Goal: Navigation & Orientation: Find specific page/section

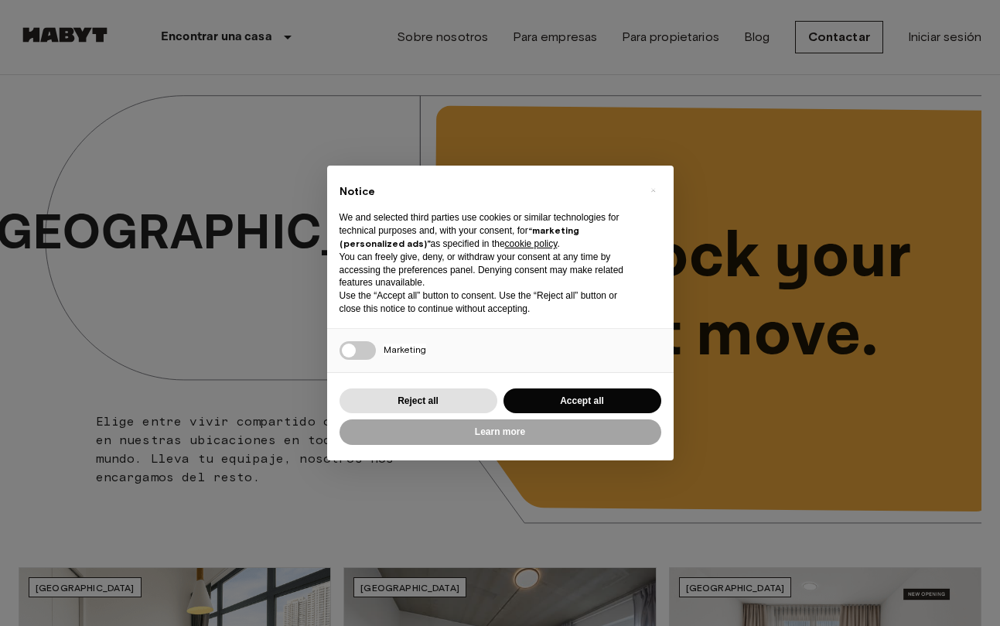
scroll to position [619, 0]
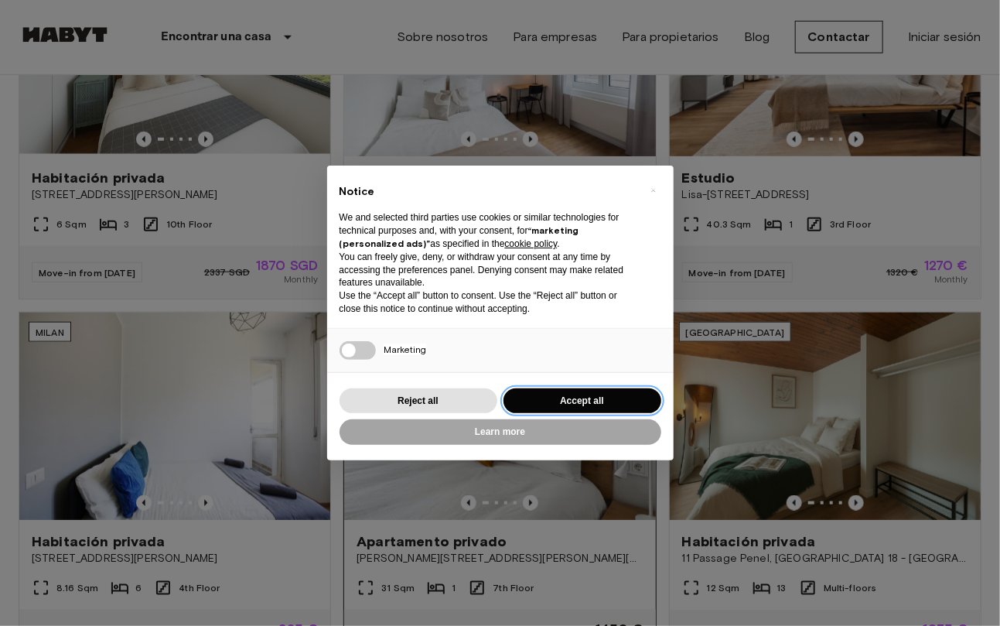
click at [559, 391] on button "Accept all" at bounding box center [583, 401] width 158 height 26
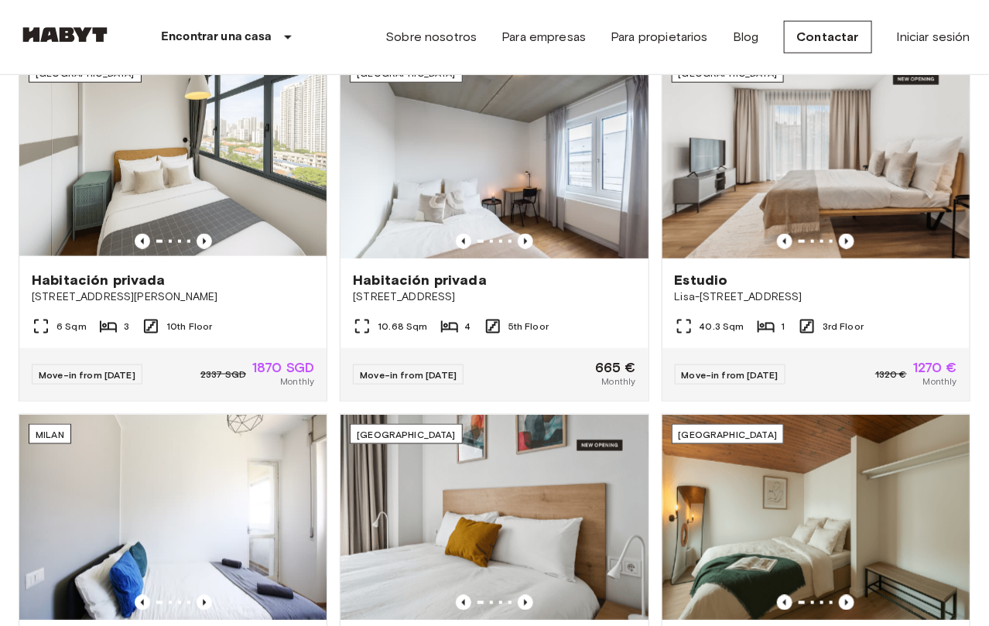
scroll to position [535, 0]
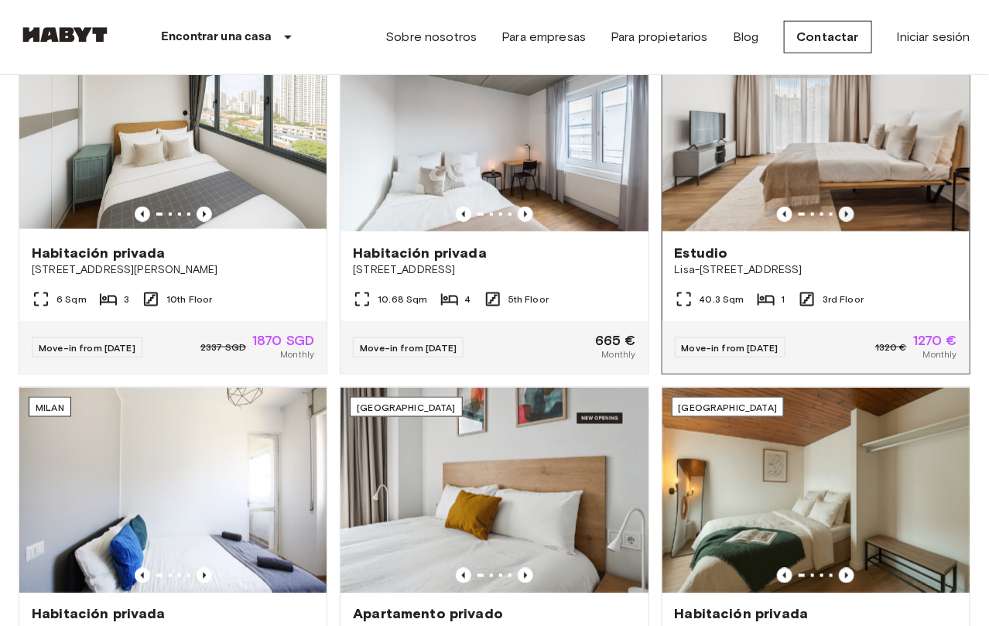
click at [846, 214] on icon "Previous image" at bounding box center [847, 214] width 3 height 6
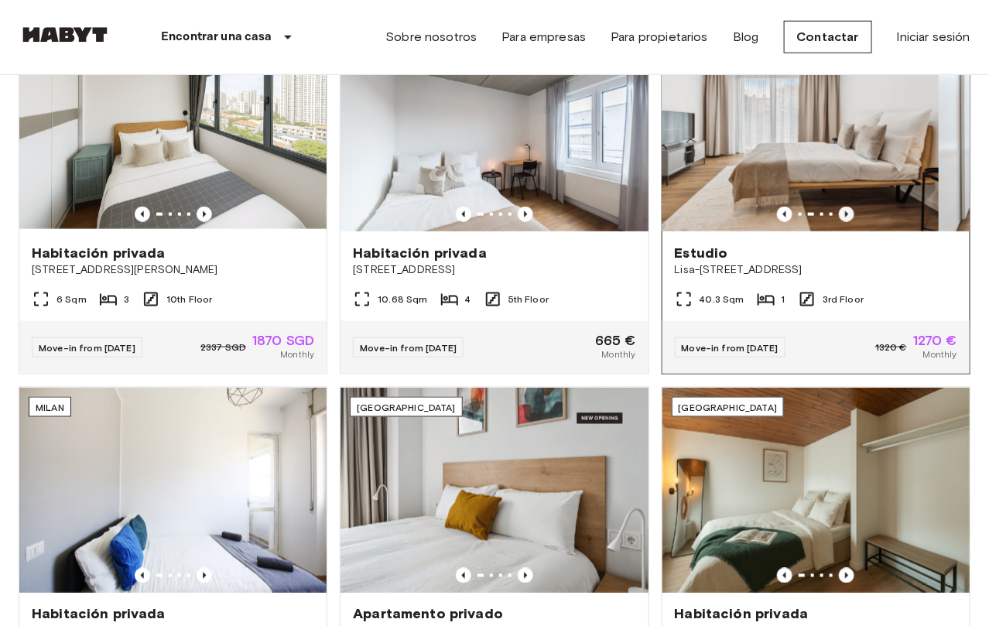
click at [846, 214] on icon "Previous image" at bounding box center [847, 214] width 3 height 6
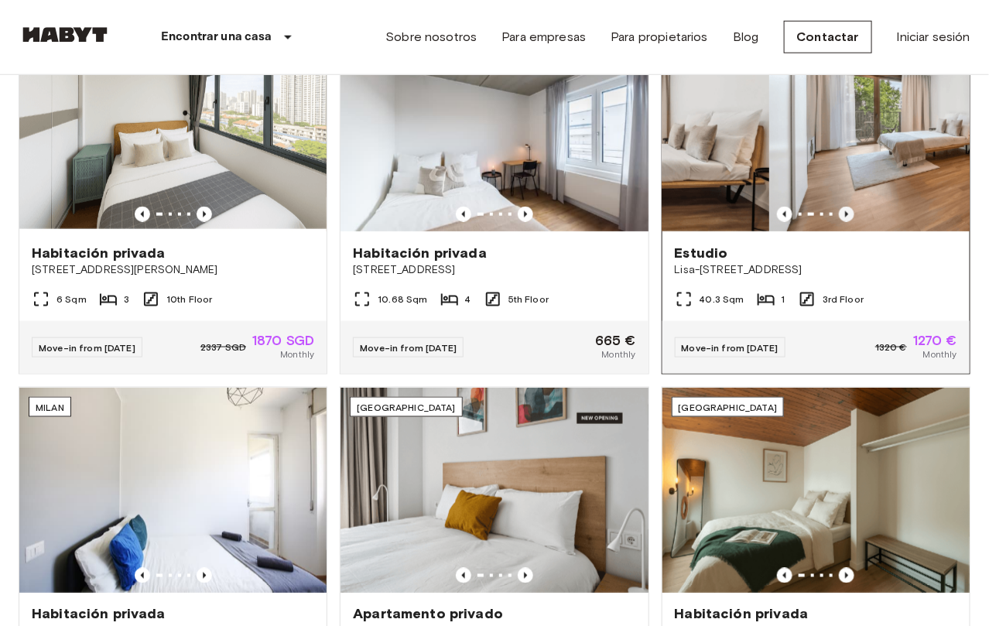
click at [846, 214] on icon "Previous image" at bounding box center [847, 214] width 3 height 6
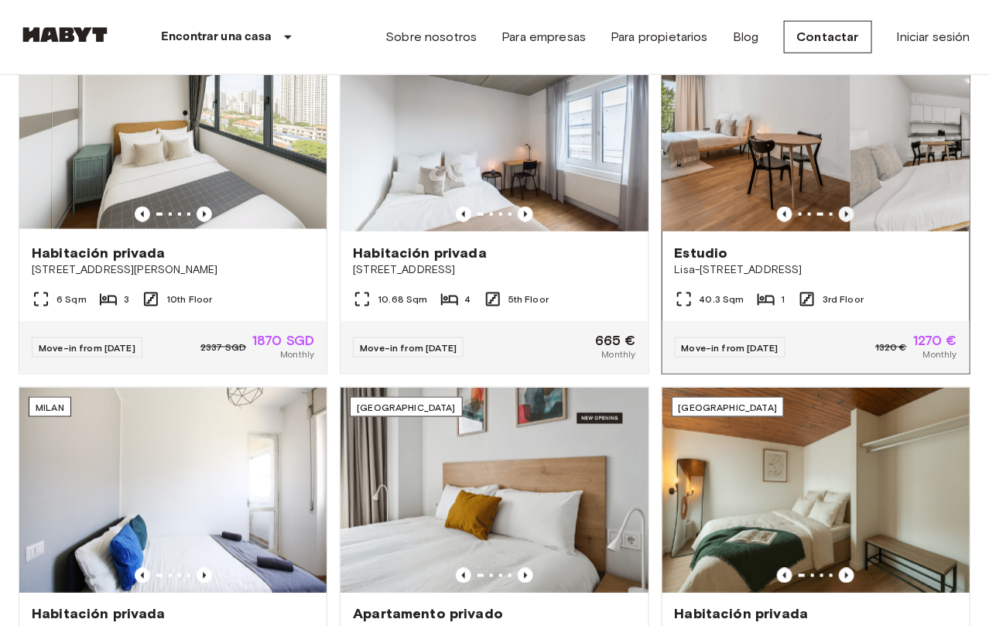
click at [846, 214] on icon "Previous image" at bounding box center [847, 214] width 3 height 6
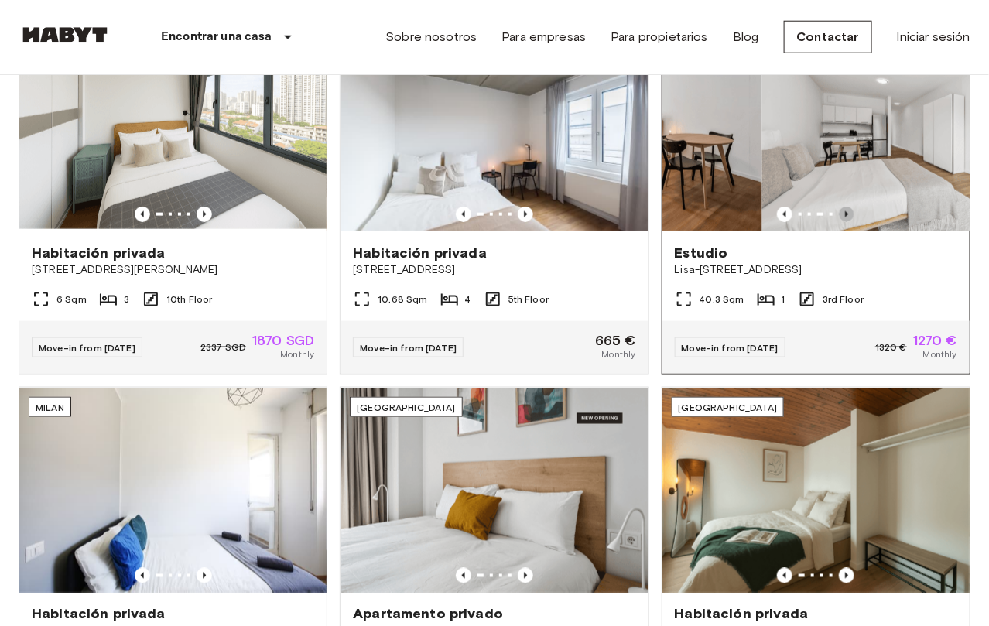
click at [846, 214] on icon "Previous image" at bounding box center [847, 214] width 3 height 6
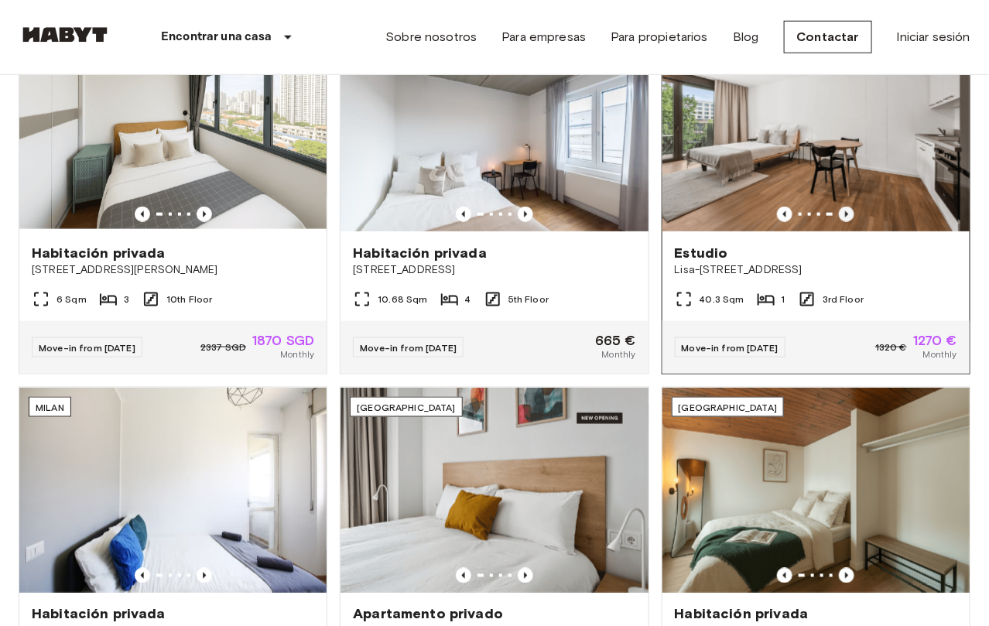
click at [846, 214] on icon "Previous image" at bounding box center [847, 214] width 3 height 6
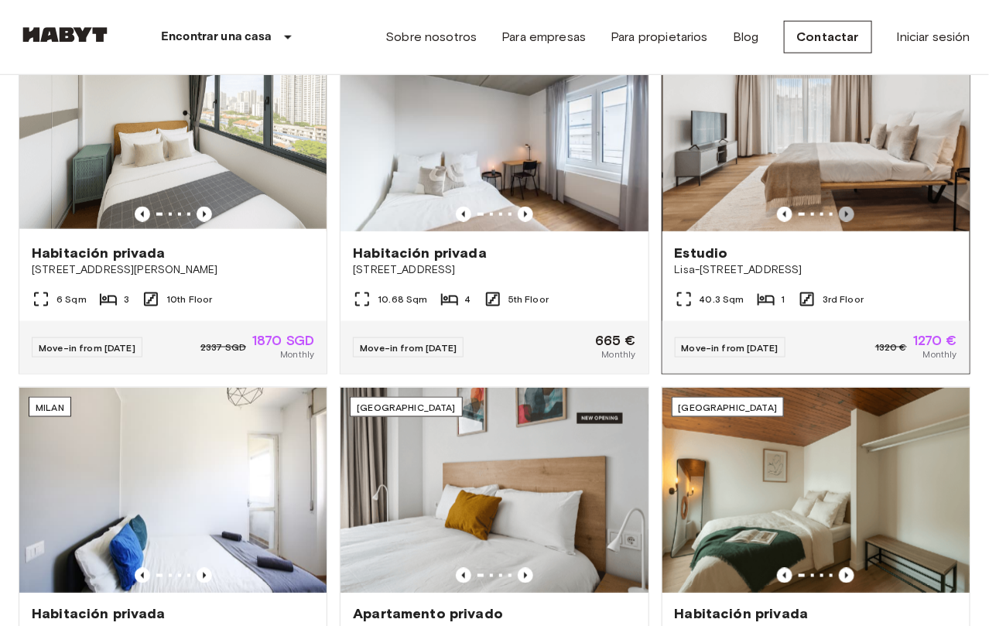
click at [846, 214] on icon "Previous image" at bounding box center [847, 214] width 3 height 6
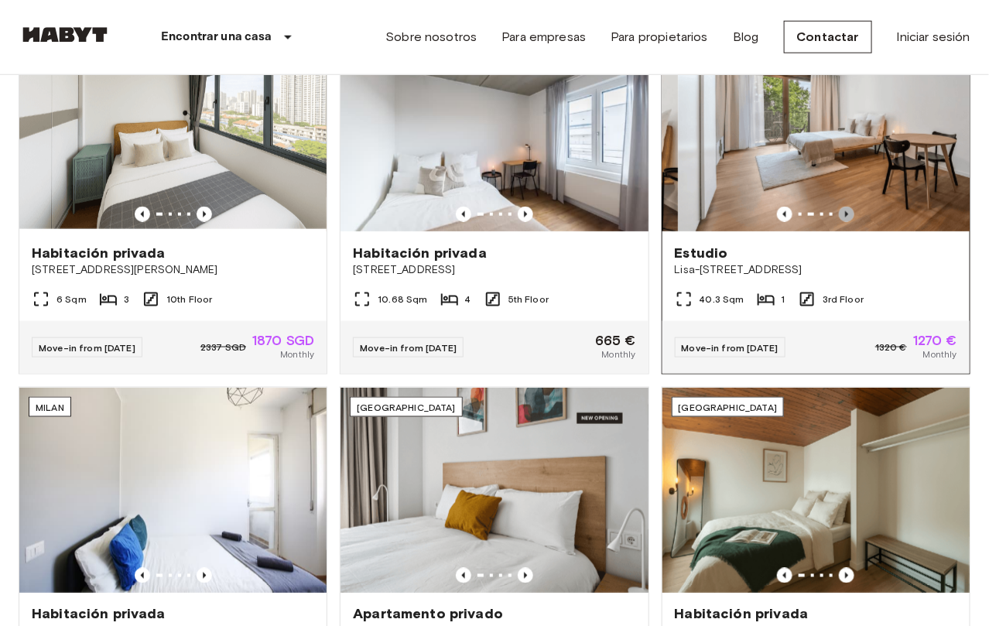
click at [846, 214] on icon "Previous image" at bounding box center [847, 214] width 3 height 6
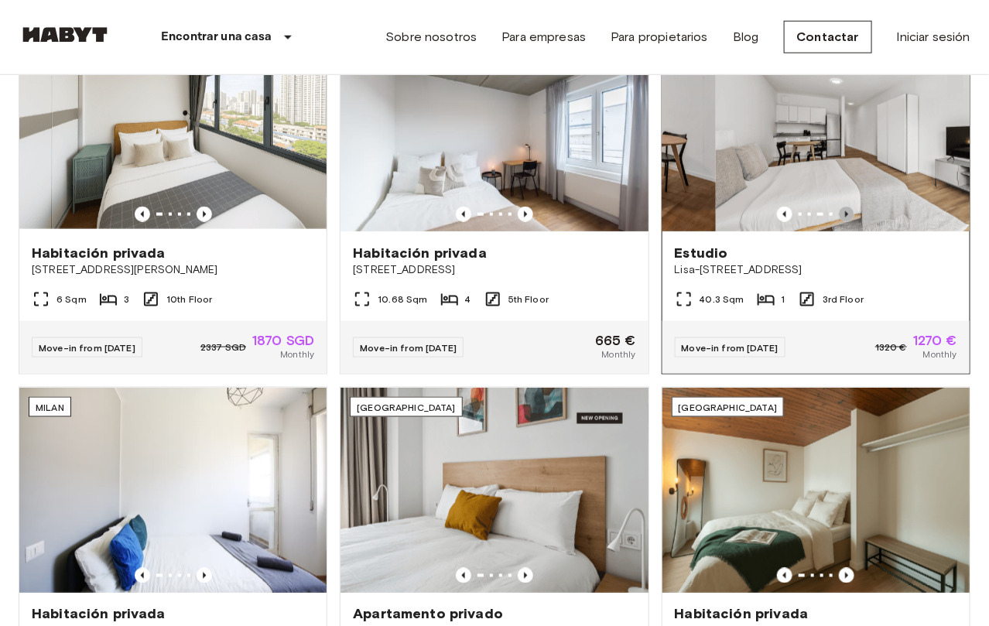
click at [846, 213] on icon "Previous image" at bounding box center [847, 214] width 3 height 6
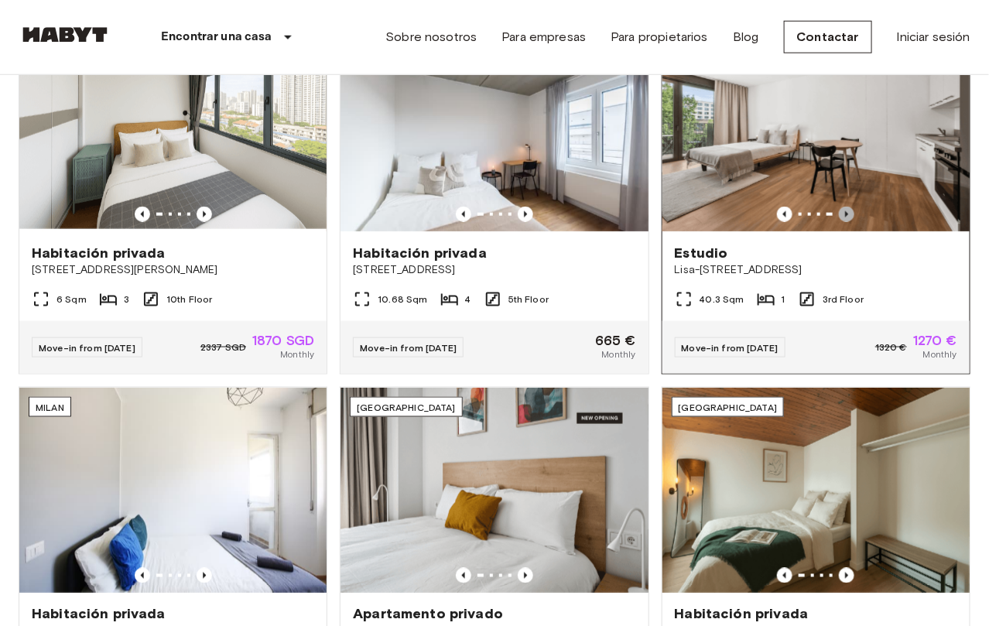
click at [841, 220] on icon "Previous image" at bounding box center [846, 214] width 15 height 15
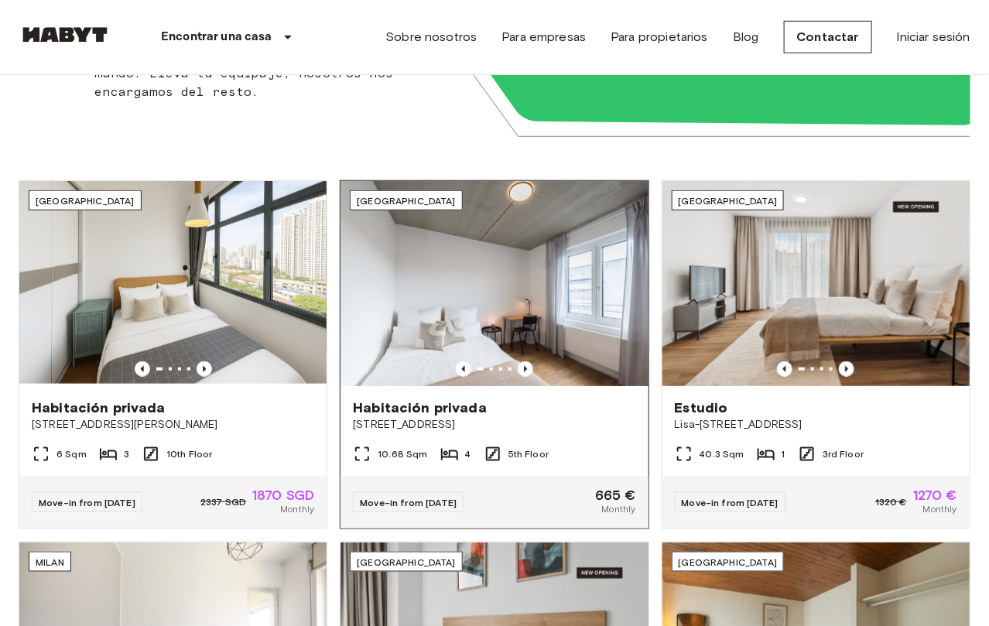
scroll to position [767, 0]
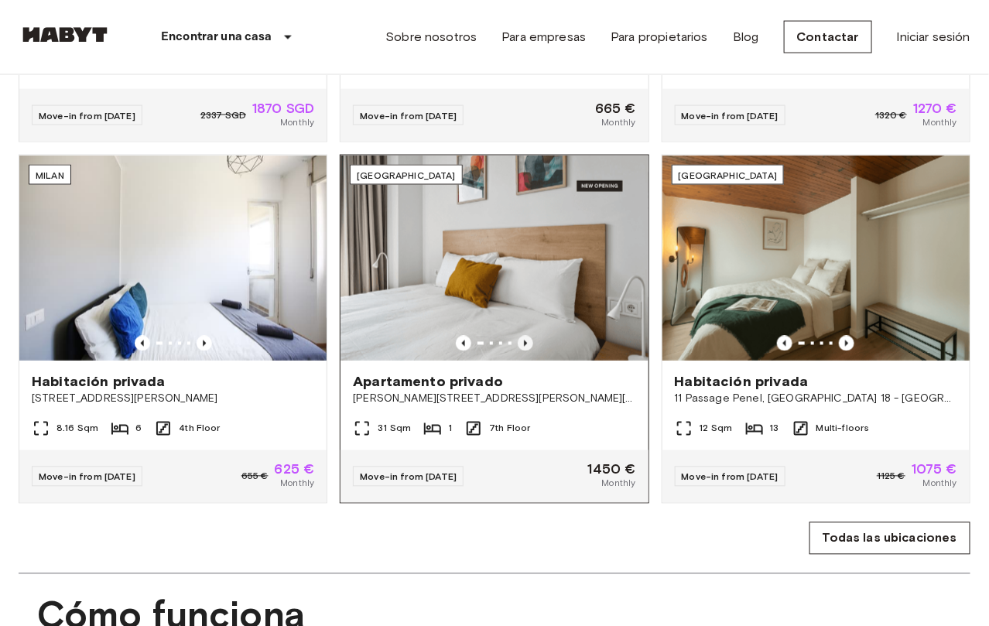
click at [525, 347] on icon "Previous image" at bounding box center [525, 343] width 3 height 6
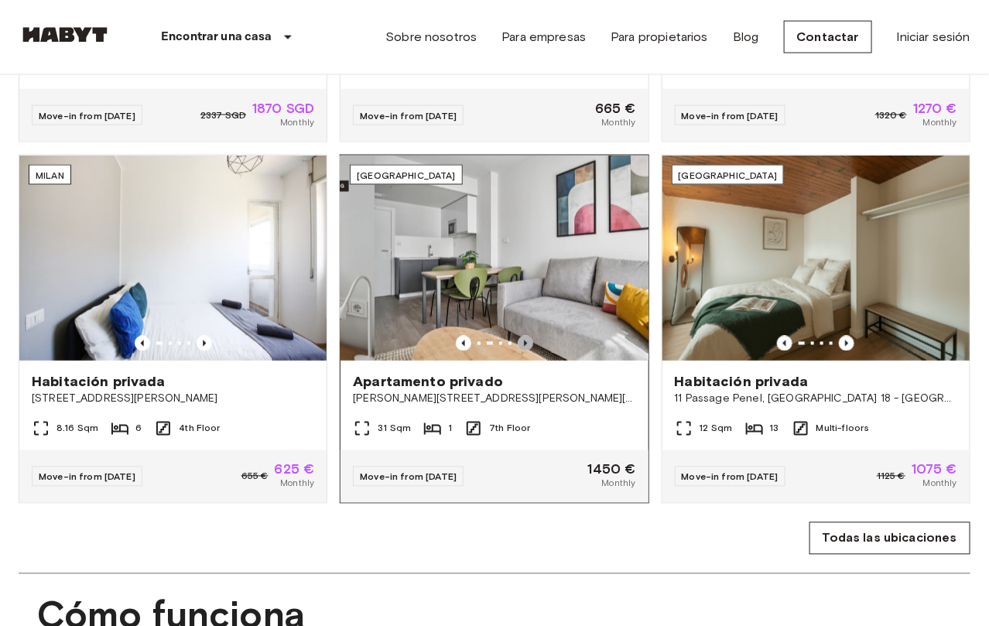
click at [525, 347] on icon "Previous image" at bounding box center [525, 343] width 3 height 6
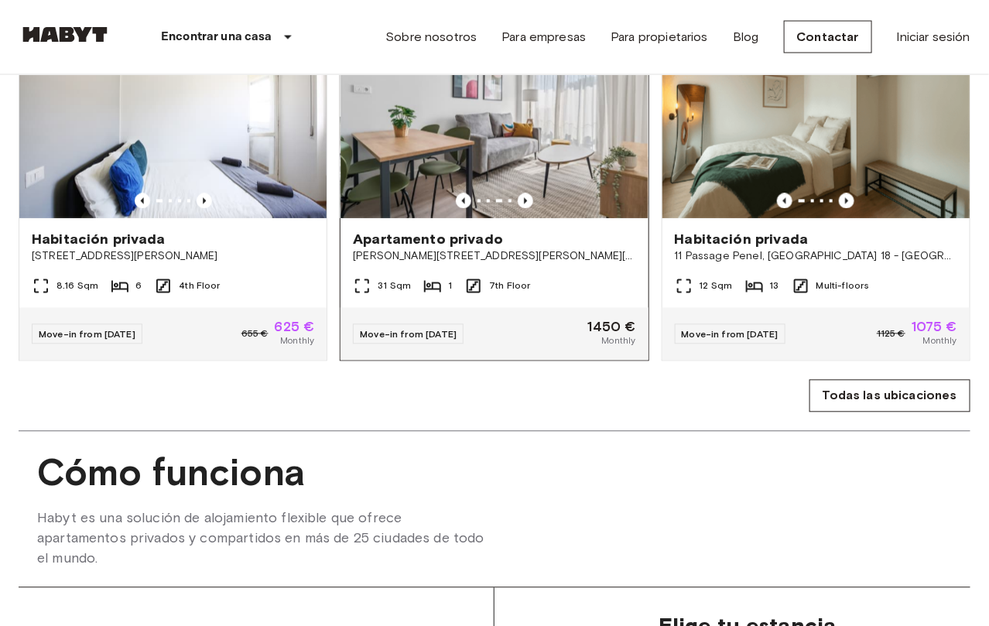
scroll to position [953, 0]
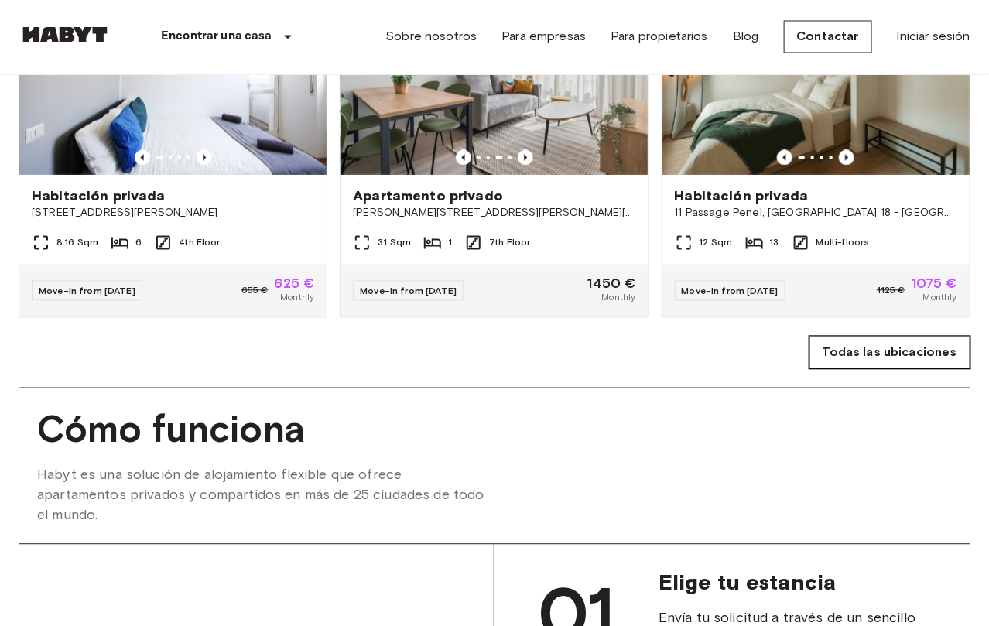
click at [855, 369] on link "Todas las ubicaciones" at bounding box center [889, 353] width 161 height 32
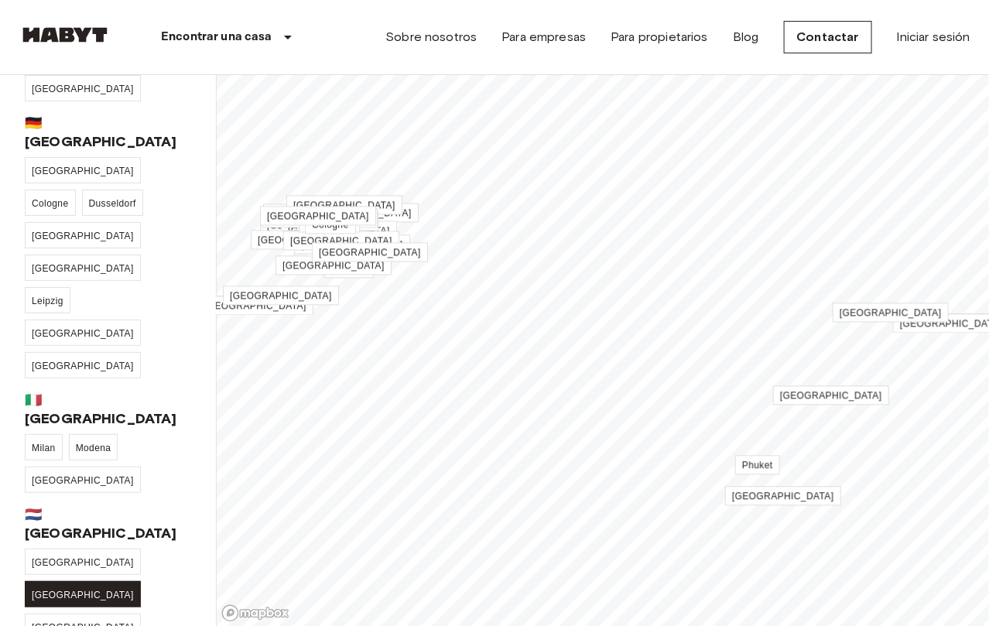
scroll to position [309, 0]
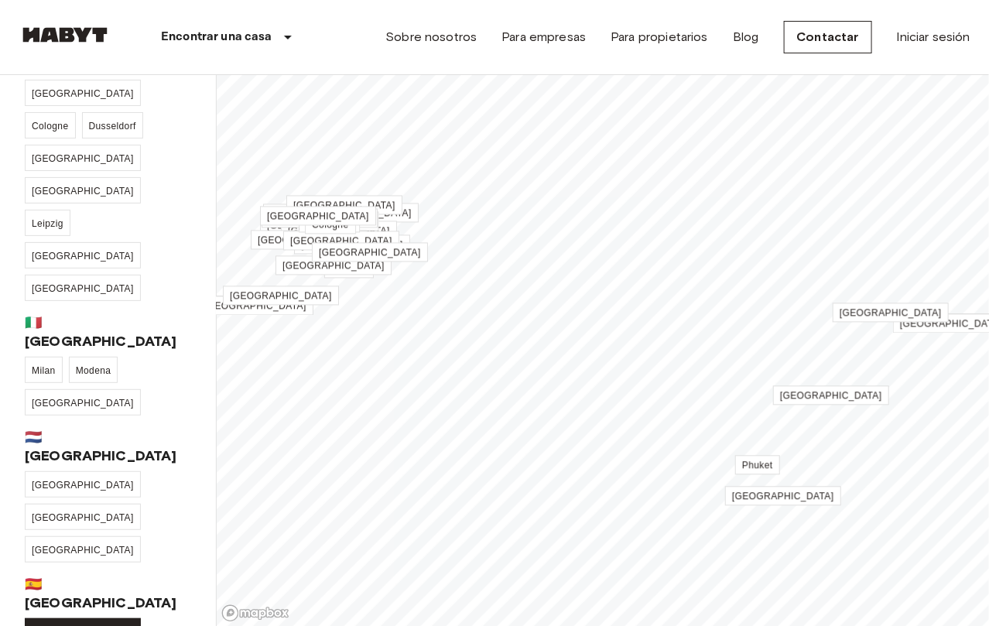
click at [45, 618] on link "[GEOGRAPHIC_DATA]" at bounding box center [83, 631] width 116 height 26
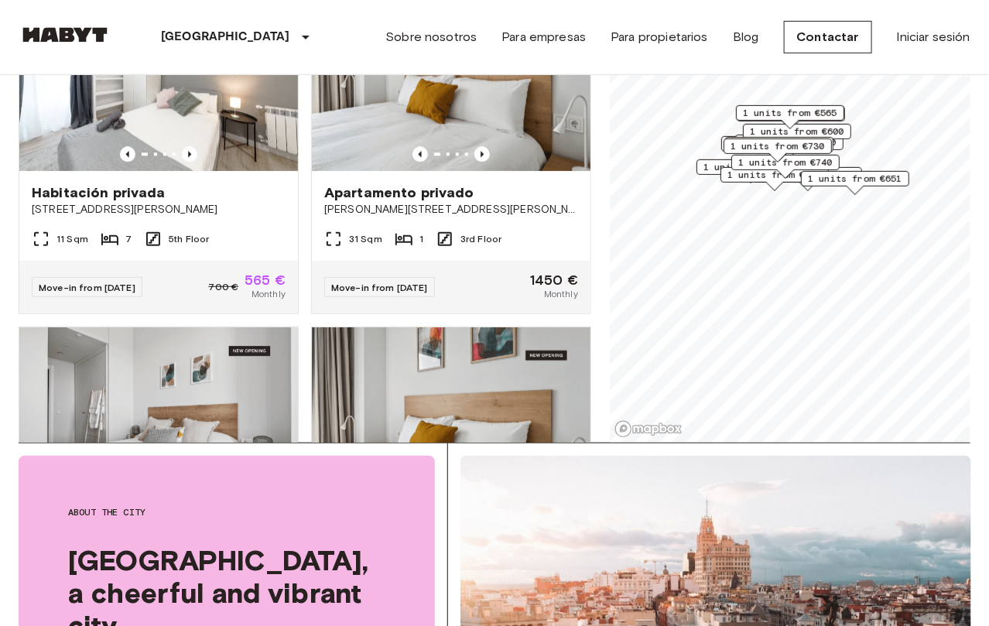
scroll to position [155, 0]
